Goal: Navigation & Orientation: Understand site structure

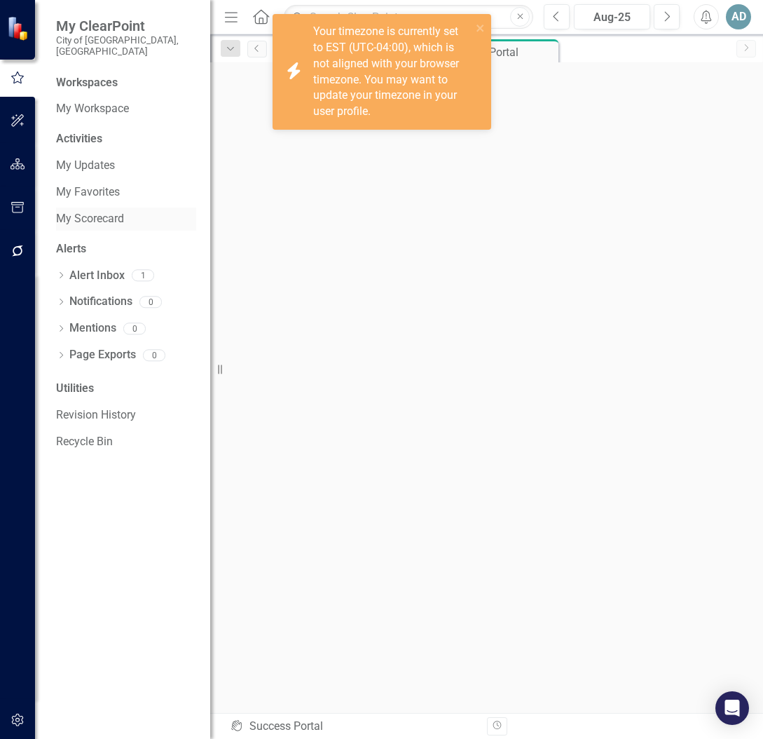
click at [96, 211] on link "My Scorecard" at bounding box center [126, 219] width 140 height 16
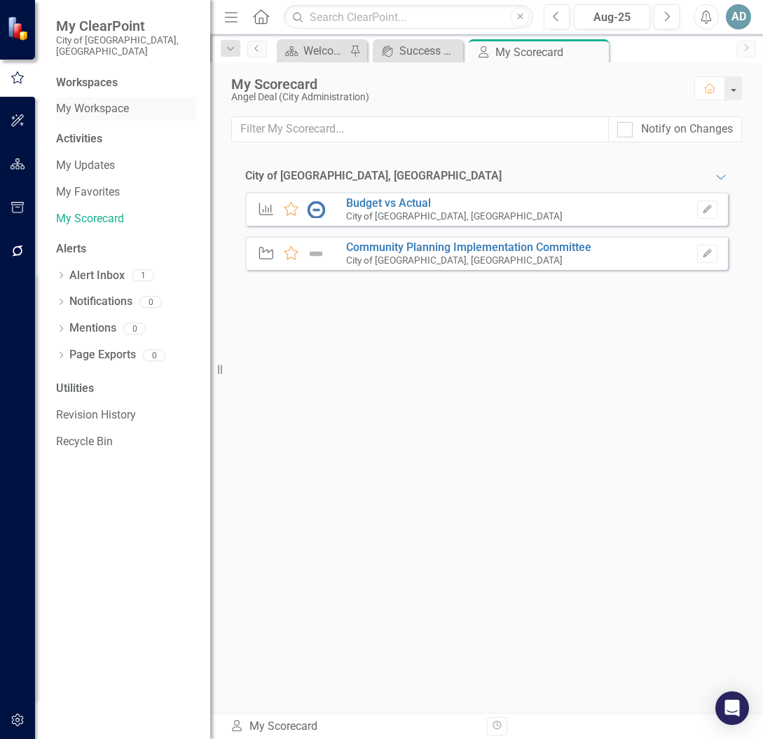
click at [106, 101] on link "My Workspace" at bounding box center [126, 109] width 140 height 16
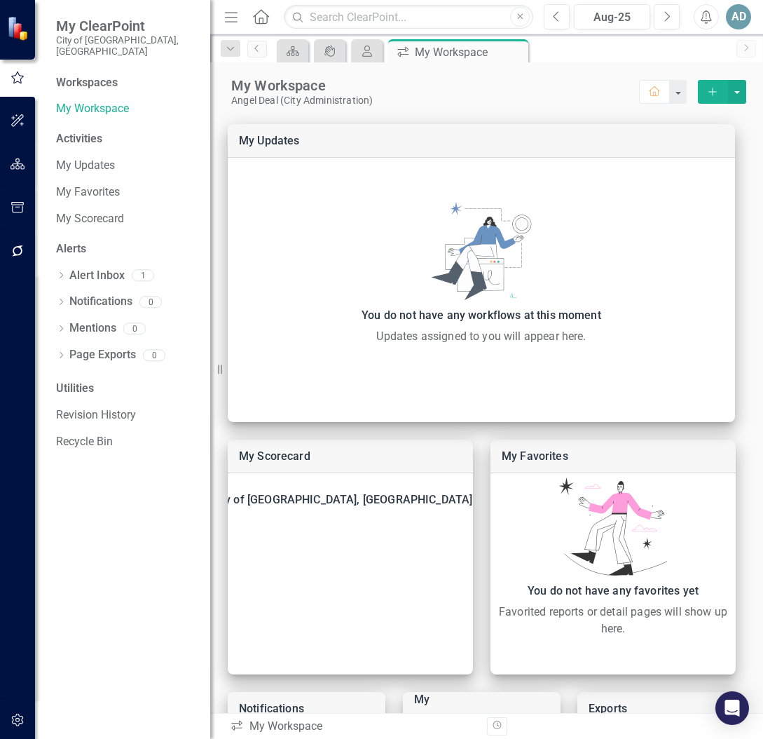
click at [106, 31] on span "My ClearPoint" at bounding box center [126, 26] width 140 height 17
click at [105, 75] on div "Workspaces" at bounding box center [87, 83] width 62 height 16
click at [121, 29] on span "My ClearPoint" at bounding box center [126, 26] width 140 height 17
click at [106, 41] on small "City of [GEOGRAPHIC_DATA], [GEOGRAPHIC_DATA]" at bounding box center [126, 45] width 140 height 23
click at [88, 75] on div "Workspaces" at bounding box center [87, 83] width 62 height 16
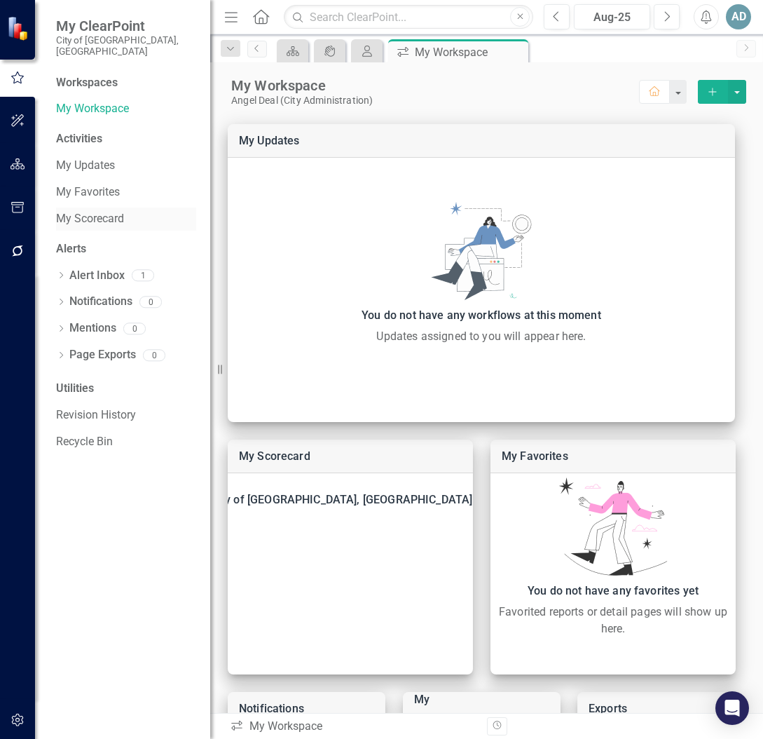
click at [83, 211] on link "My Scorecard" at bounding box center [126, 219] width 140 height 16
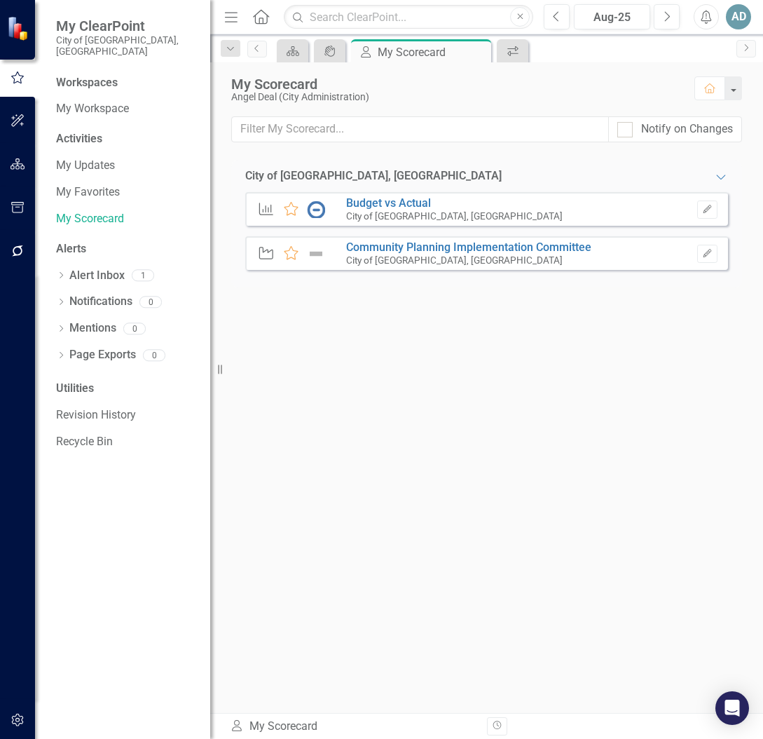
click at [263, 20] on icon at bounding box center [261, 16] width 16 height 15
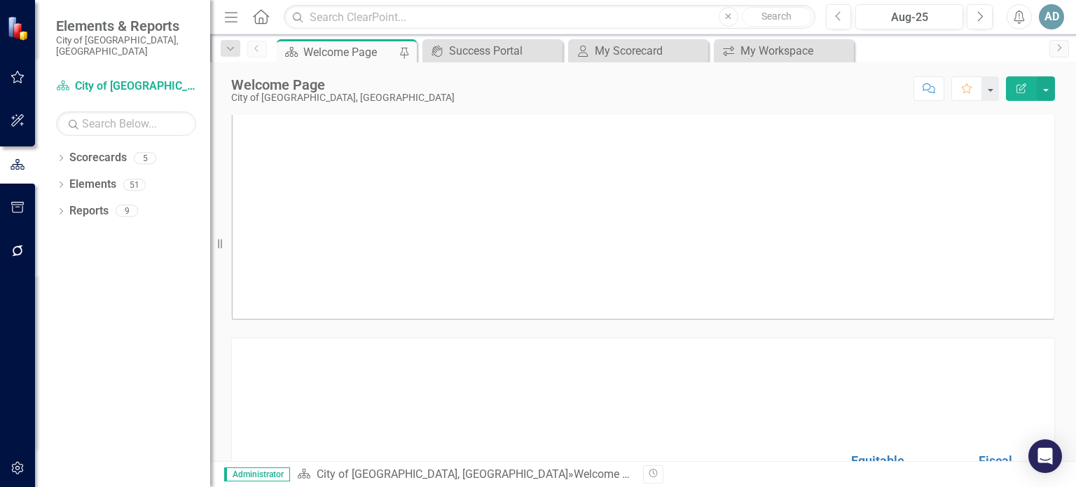
scroll to position [70, 0]
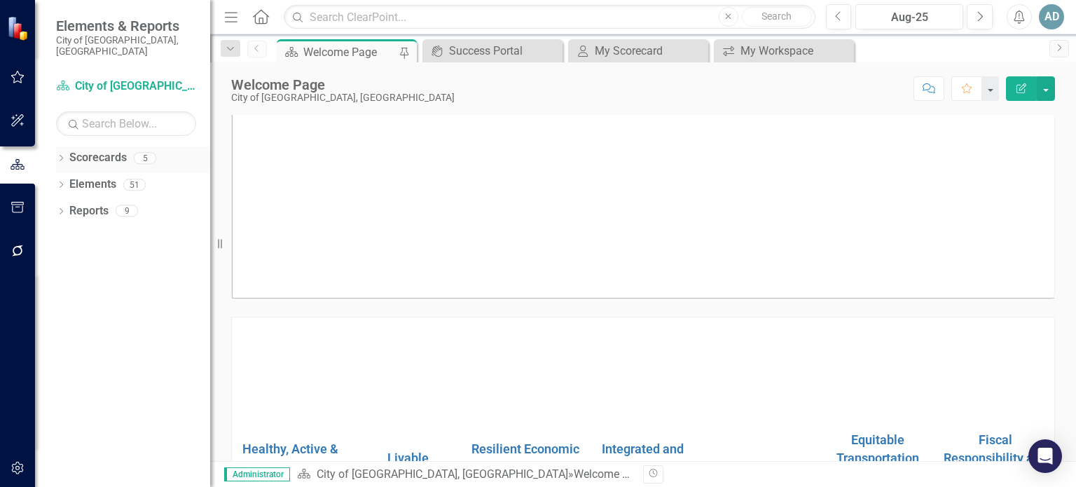
drag, startPoint x: 210, startPoint y: 154, endPoint x: 168, endPoint y: 157, distance: 42.1
click at [168, 157] on div "Elements & Reports City of [GEOGRAPHIC_DATA], [GEOGRAPHIC_DATA] Scorecard City …" at bounding box center [105, 243] width 210 height 487
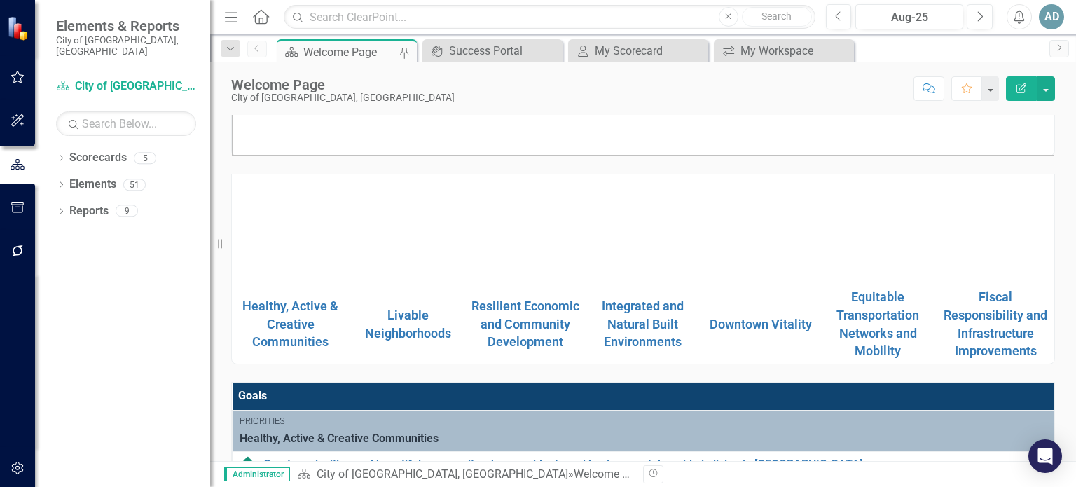
scroll to position [210, 0]
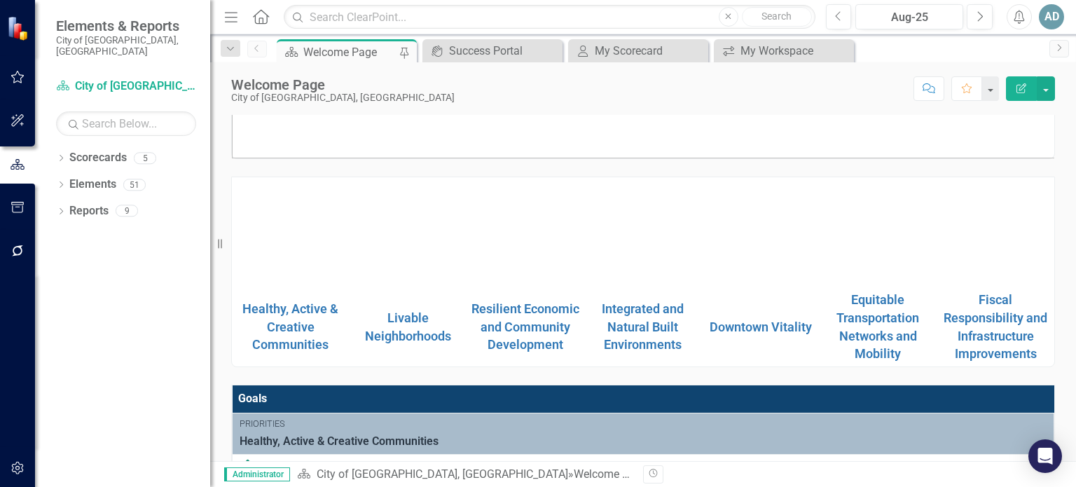
click at [409, 232] on img at bounding box center [408, 232] width 111 height 0
click at [528, 232] on img at bounding box center [525, 232] width 111 height 0
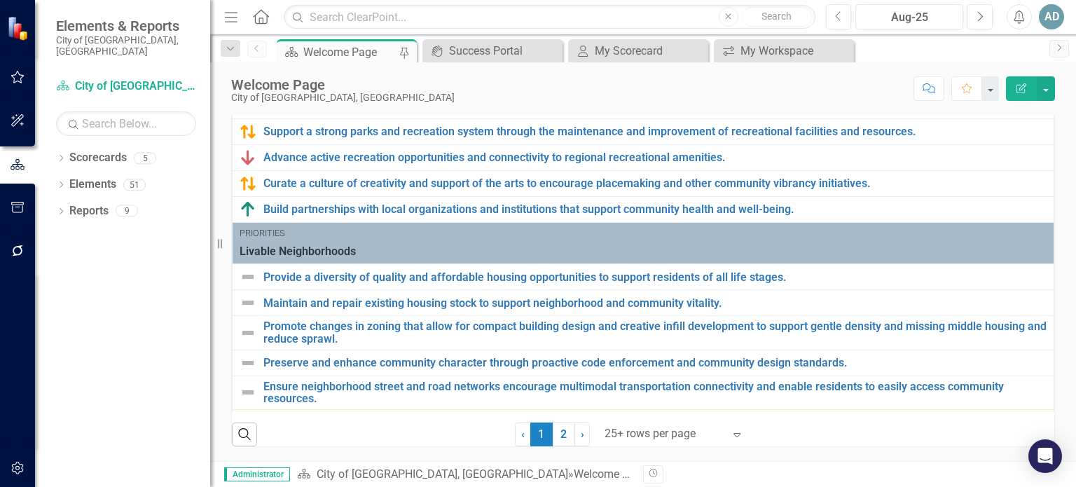
scroll to position [0, 0]
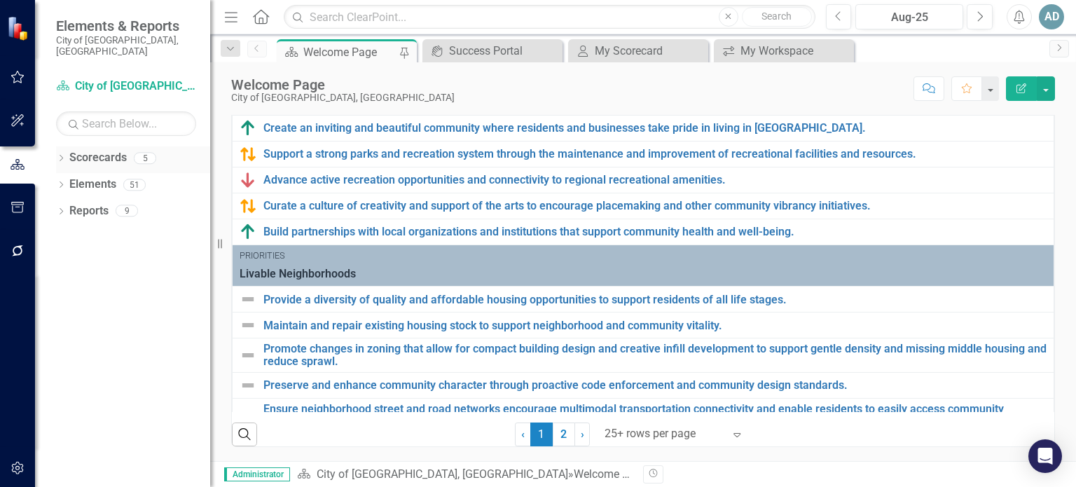
click at [83, 150] on link "Scorecards" at bounding box center [97, 158] width 57 height 16
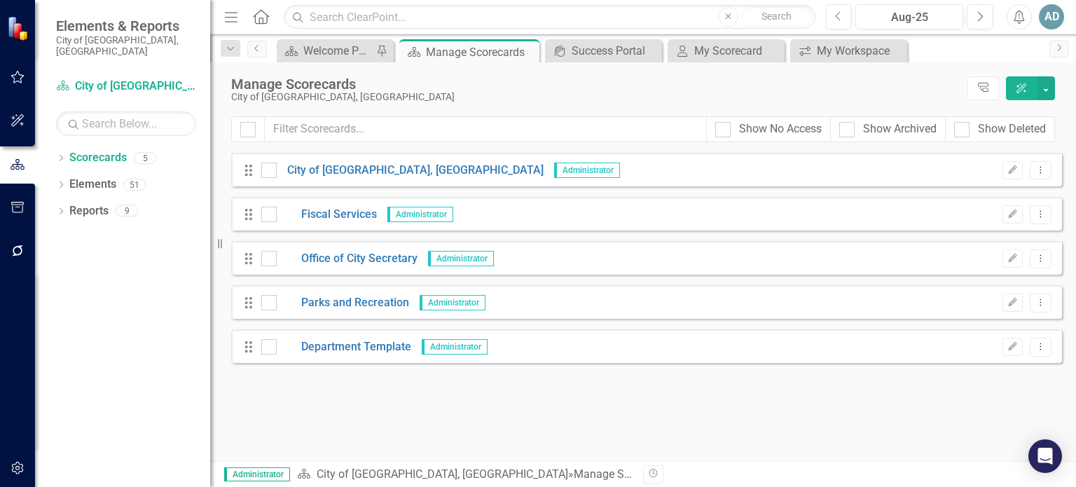
click at [248, 177] on div "Drag City of [GEOGRAPHIC_DATA], [GEOGRAPHIC_DATA] Administrator Edit Dropdown M…" at bounding box center [646, 258] width 831 height 210
click at [246, 176] on icon at bounding box center [248, 170] width 7 height 11
click at [65, 181] on div "Dropdown" at bounding box center [61, 187] width 10 height 12
click at [95, 203] on link "Goal Goals" at bounding box center [100, 211] width 48 height 16
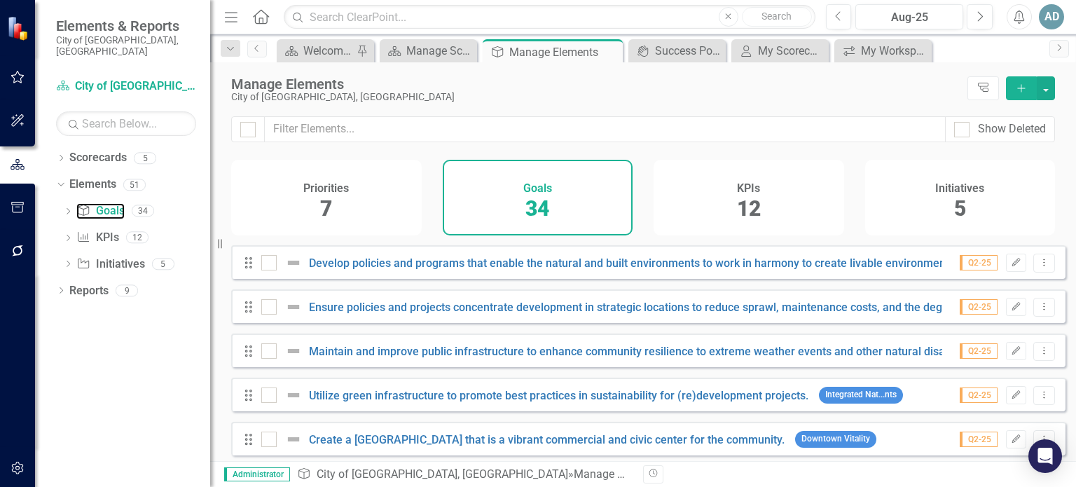
scroll to position [701, 0]
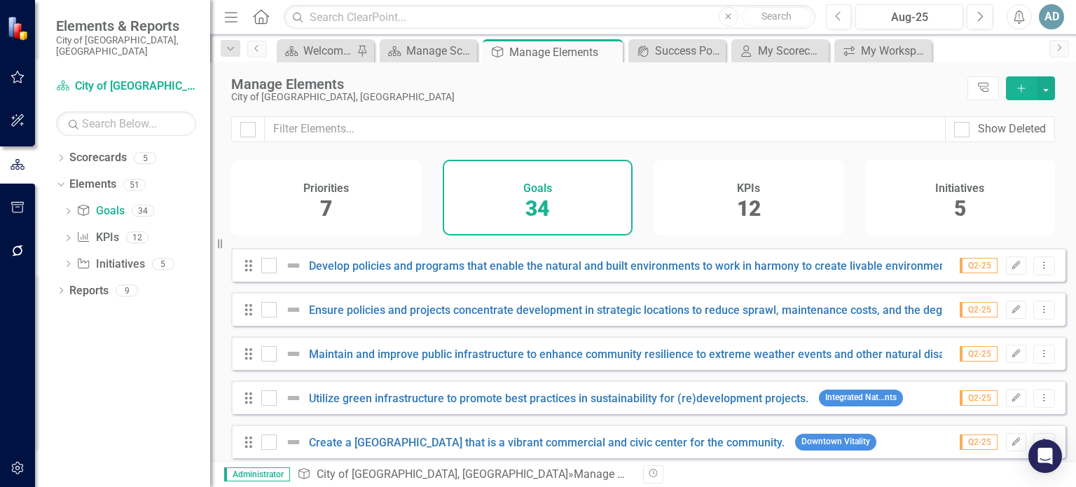
click at [762, 201] on div "KPIs 12" at bounding box center [749, 198] width 191 height 76
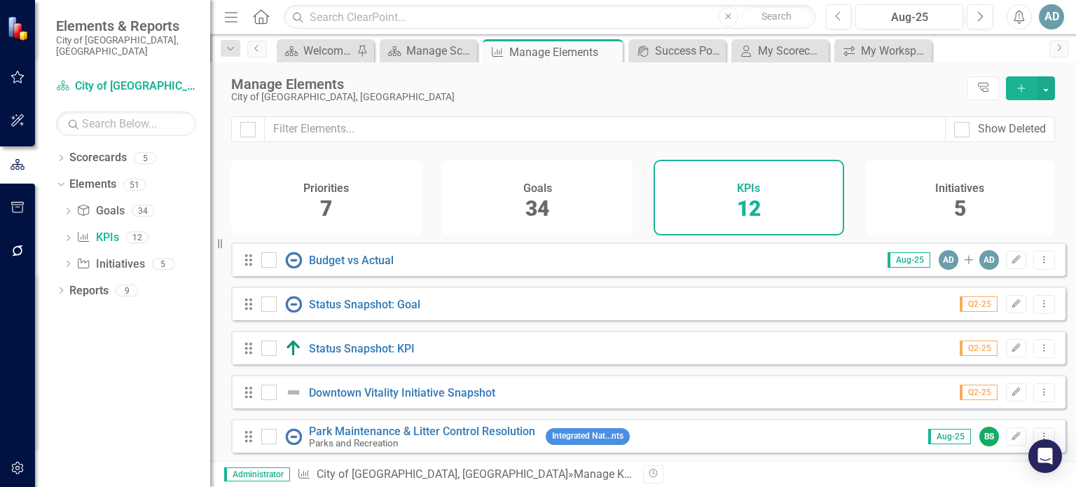
click at [762, 210] on div "Initiatives 5" at bounding box center [960, 198] width 191 height 76
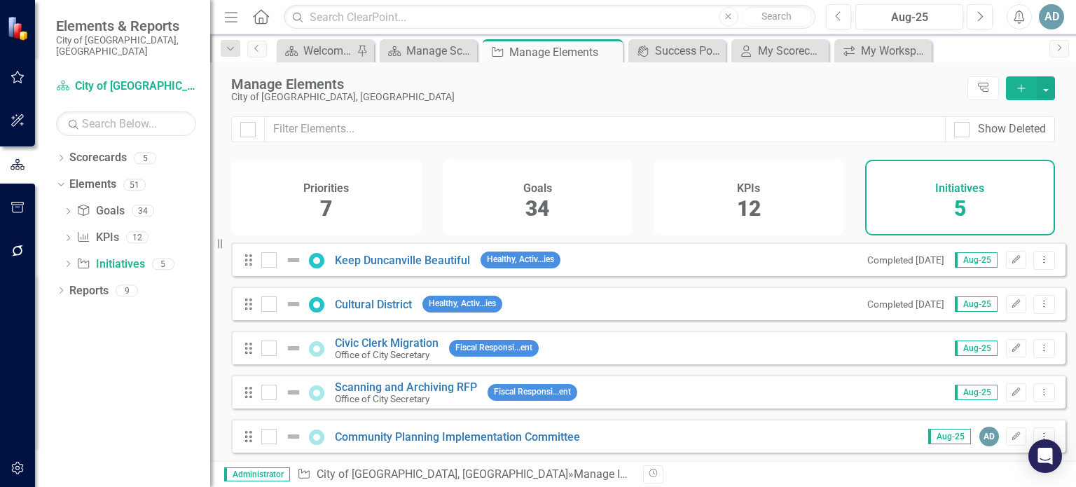
scroll to position [11, 0]
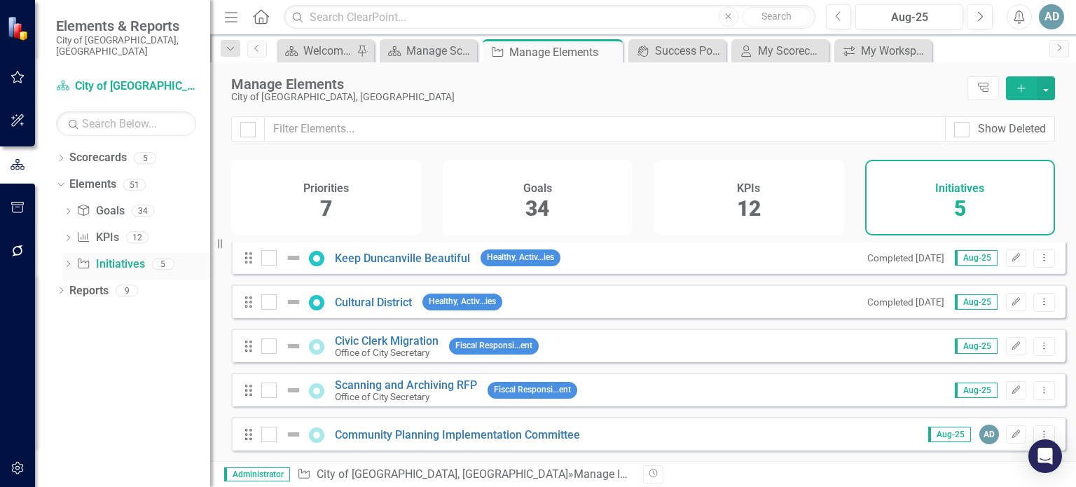
click at [70, 261] on icon "Dropdown" at bounding box center [68, 265] width 10 height 8
click at [372, 260] on link "Keep Duncanville Beautiful" at bounding box center [402, 258] width 135 height 13
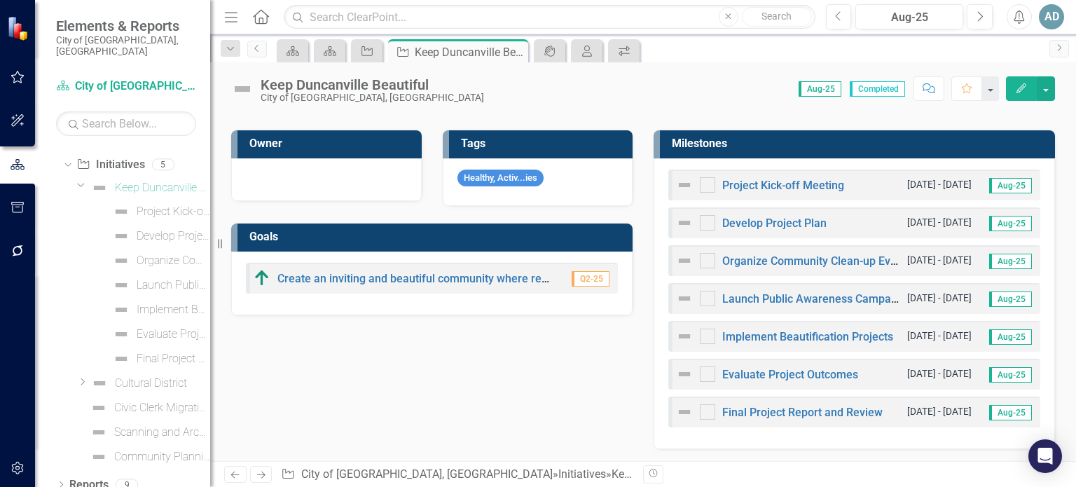
scroll to position [100, 0]
click at [164, 401] on div "Civic Clerk Migration" at bounding box center [162, 407] width 96 height 13
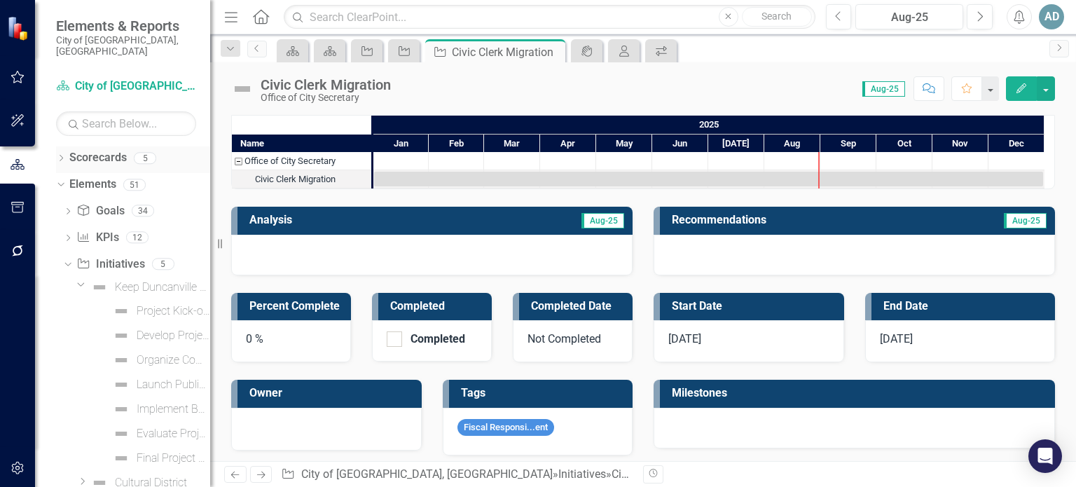
click at [76, 150] on link "Scorecards" at bounding box center [97, 158] width 57 height 16
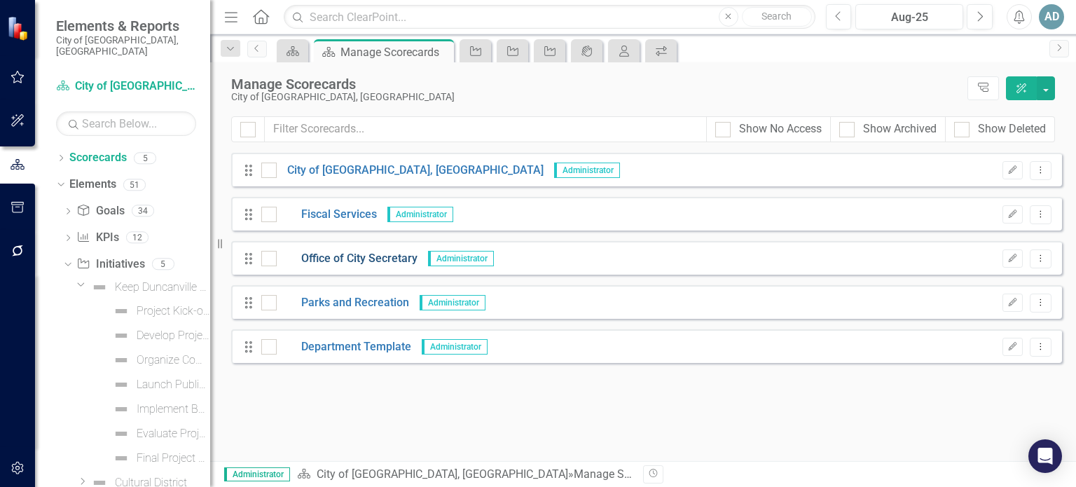
click at [345, 263] on link "Office of City Secretary" at bounding box center [347, 259] width 141 height 16
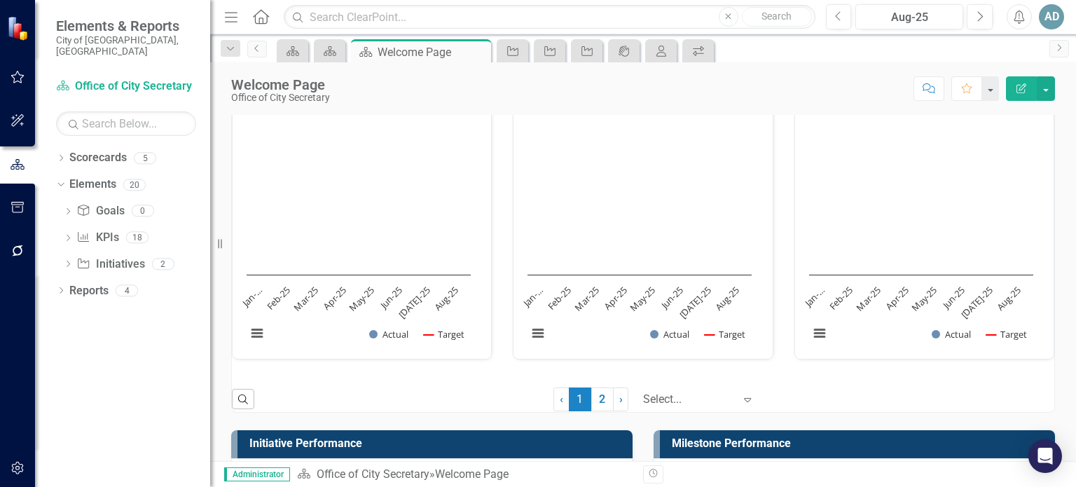
scroll to position [1542, 0]
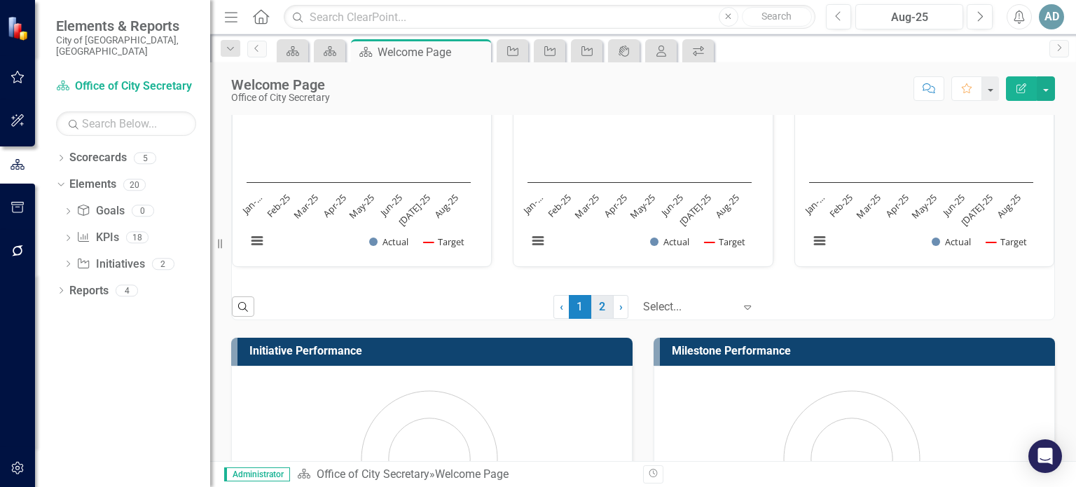
click at [592, 310] on link "2" at bounding box center [602, 307] width 22 height 24
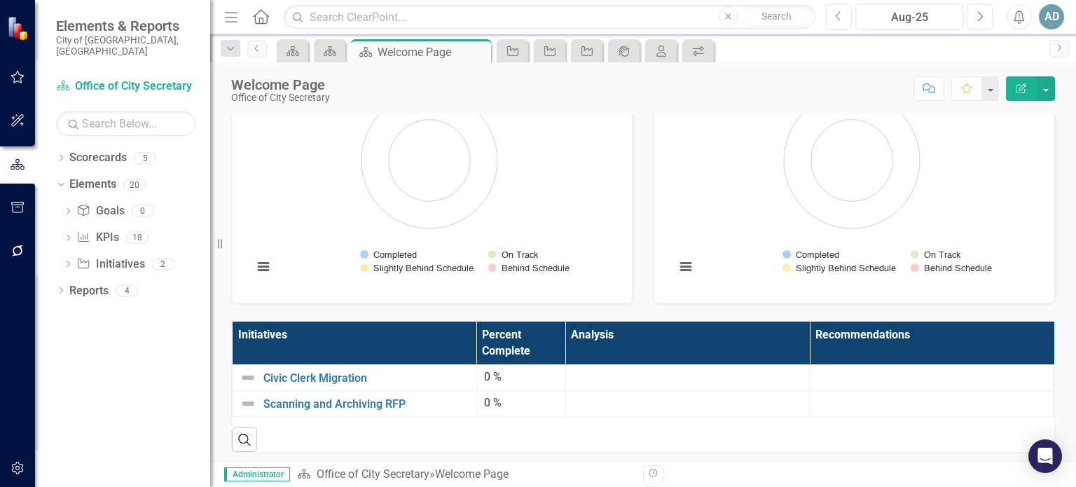
scroll to position [945, 0]
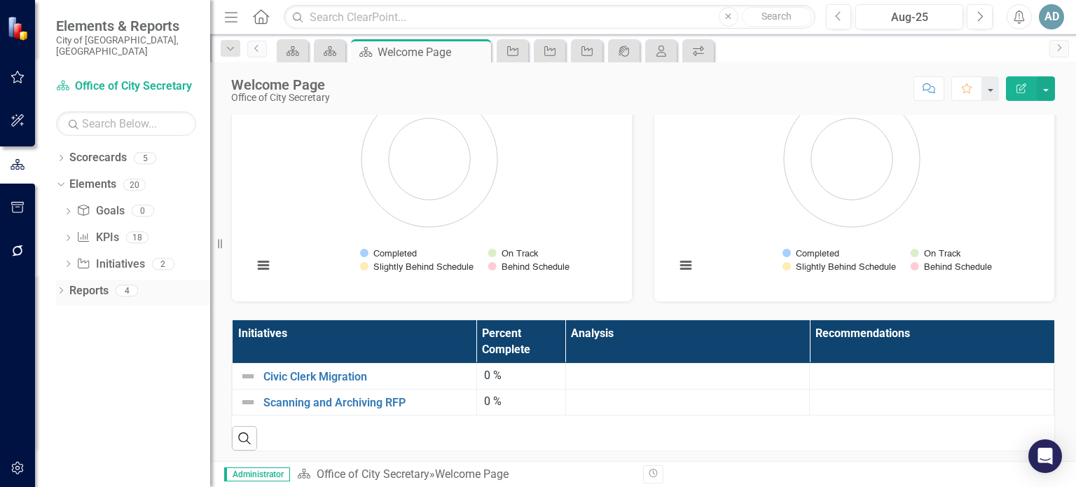
click at [66, 280] on div "Dropdown Reports 4" at bounding box center [133, 293] width 154 height 27
click at [57, 288] on icon "Dropdown" at bounding box center [61, 292] width 10 height 8
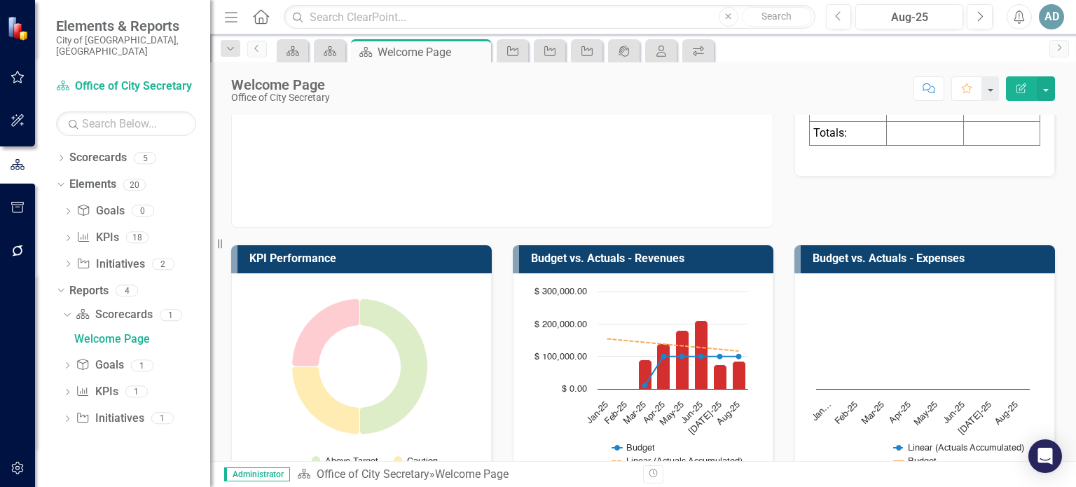
scroll to position [174, 0]
